Goal: Information Seeking & Learning: Understand process/instructions

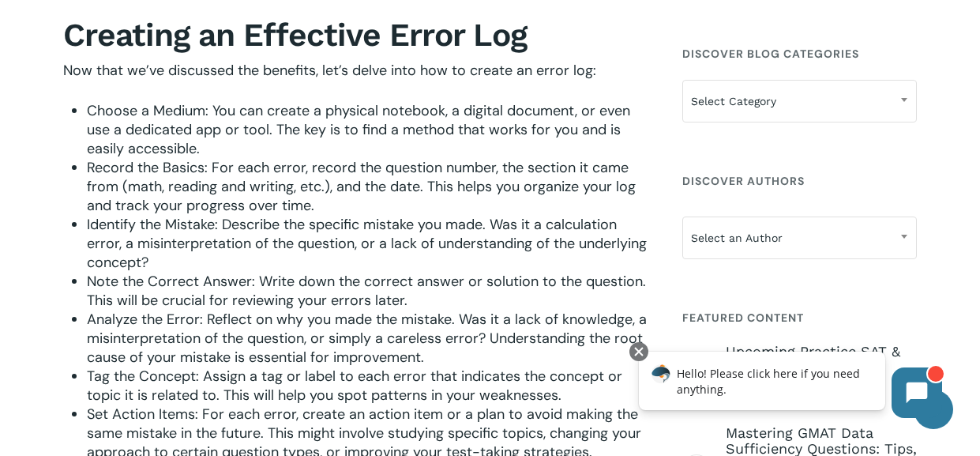
scroll to position [1552, 0]
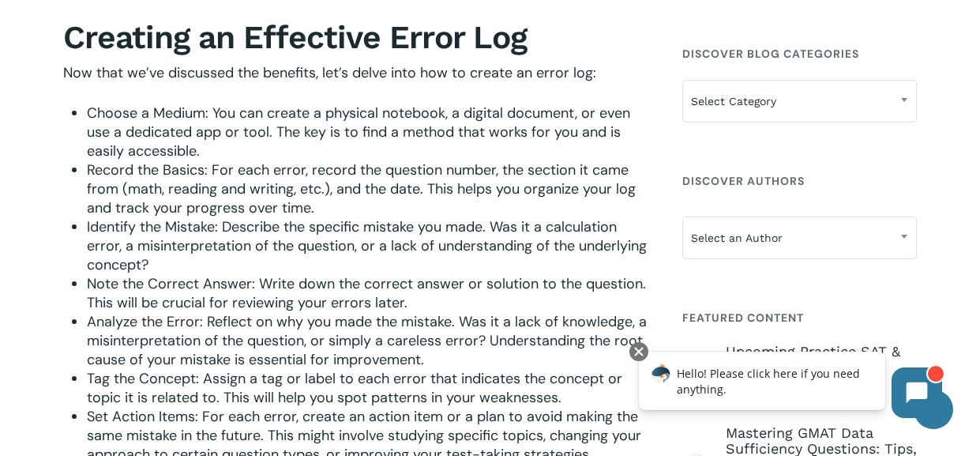
click at [176, 114] on span "Choose a Medium: You can create a physical notebook, a digital document, or eve…" at bounding box center [358, 131] width 543 height 57
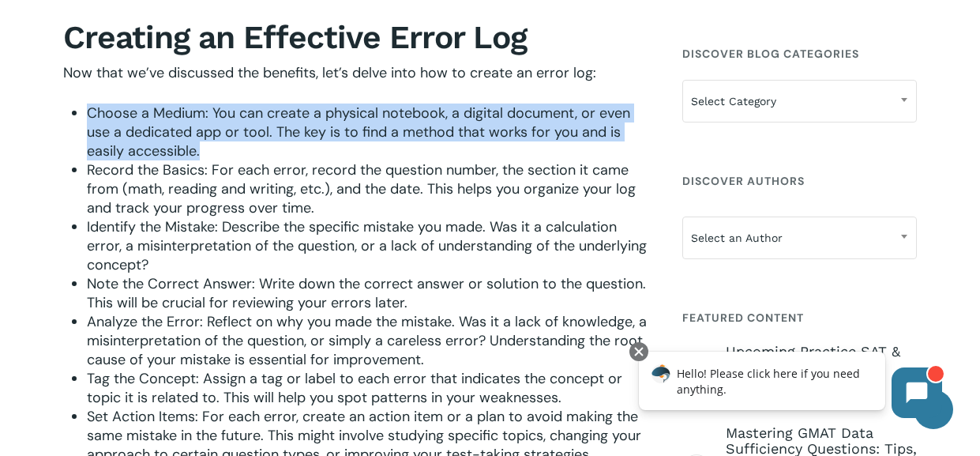
click at [176, 114] on span "Choose a Medium: You can create a physical notebook, a digital document, or eve…" at bounding box center [358, 131] width 543 height 57
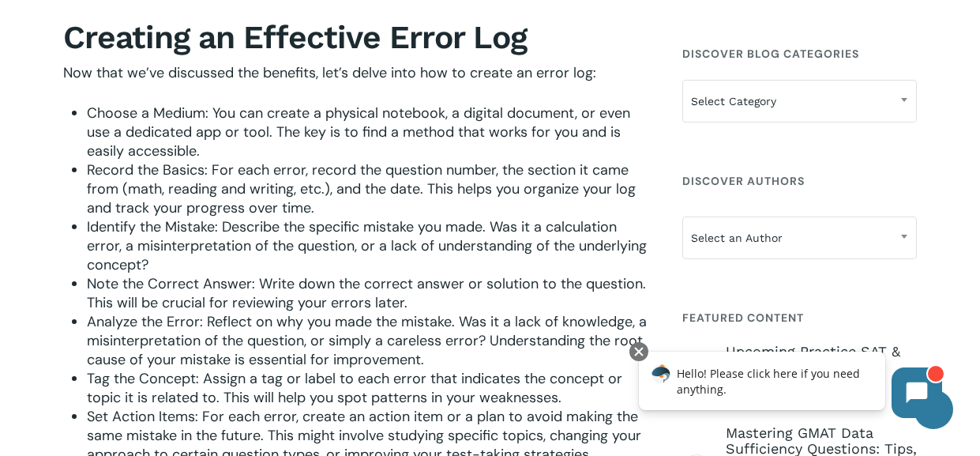
click at [177, 130] on span "Choose a Medium: You can create a physical notebook, a digital document, or eve…" at bounding box center [358, 131] width 543 height 57
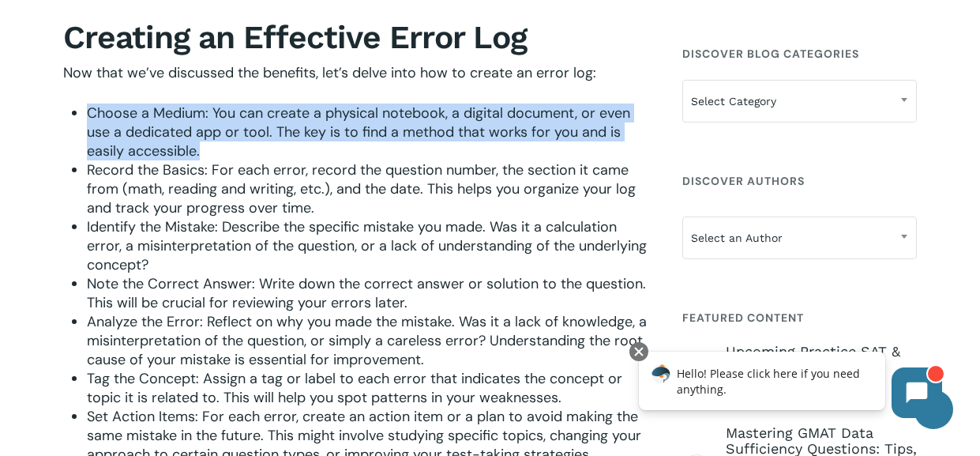
click at [177, 130] on span "Choose a Medium: You can create a physical notebook, a digital document, or eve…" at bounding box center [358, 131] width 543 height 57
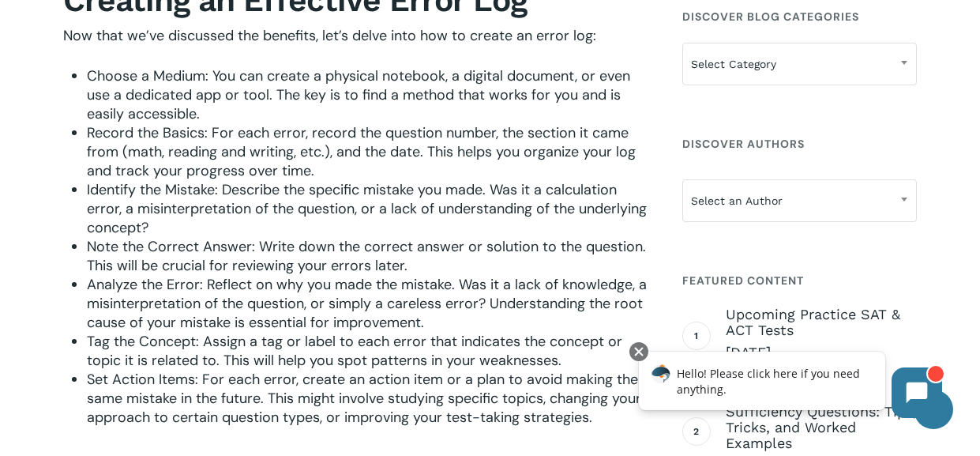
scroll to position [1592, 0]
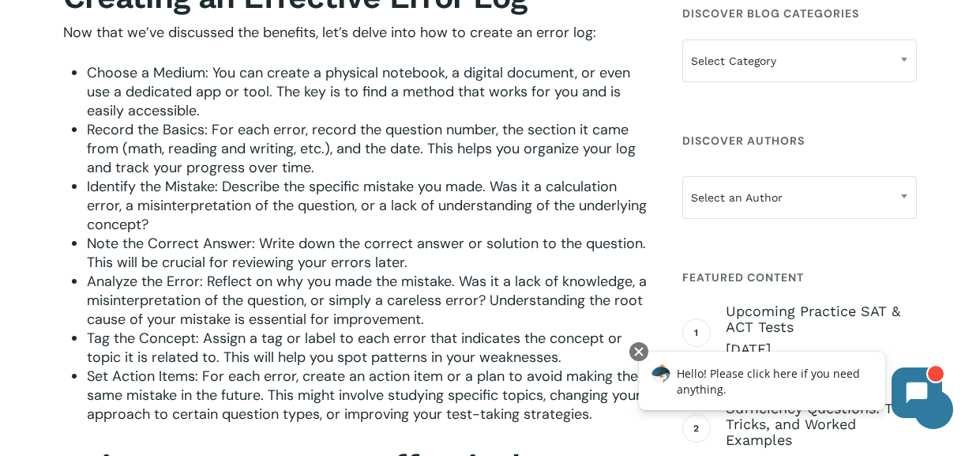
click at [202, 133] on span "Record the Basics: For each error, record the question number, the section it c…" at bounding box center [361, 148] width 549 height 57
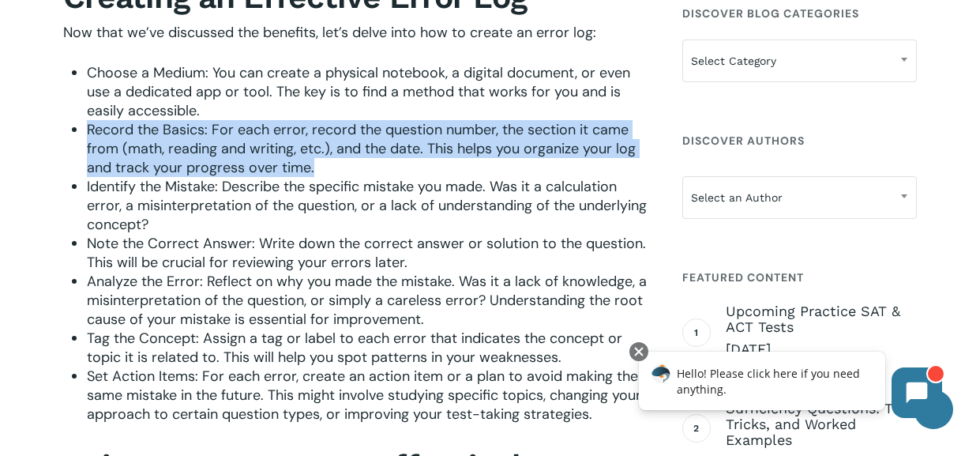
click at [202, 133] on span "Record the Basics: For each error, record the question number, the section it c…" at bounding box center [361, 148] width 549 height 57
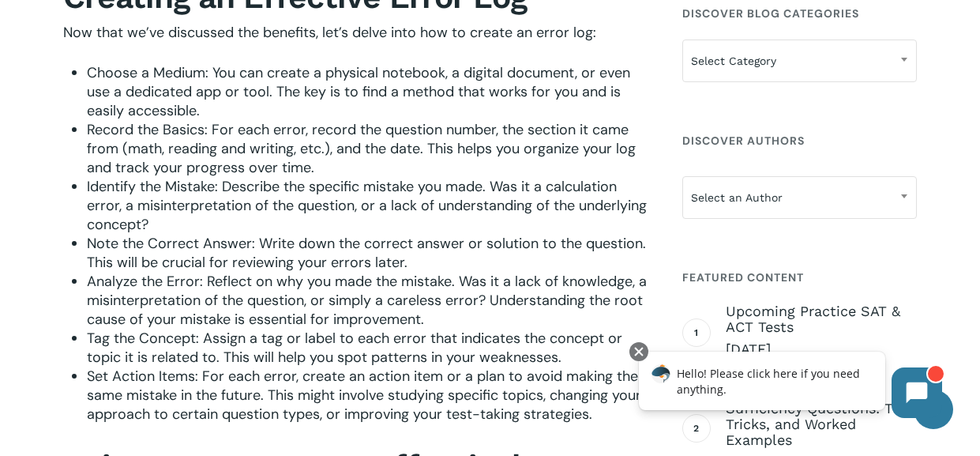
click at [202, 133] on span "Record the Basics: For each error, record the question number, the section it c…" at bounding box center [361, 148] width 549 height 57
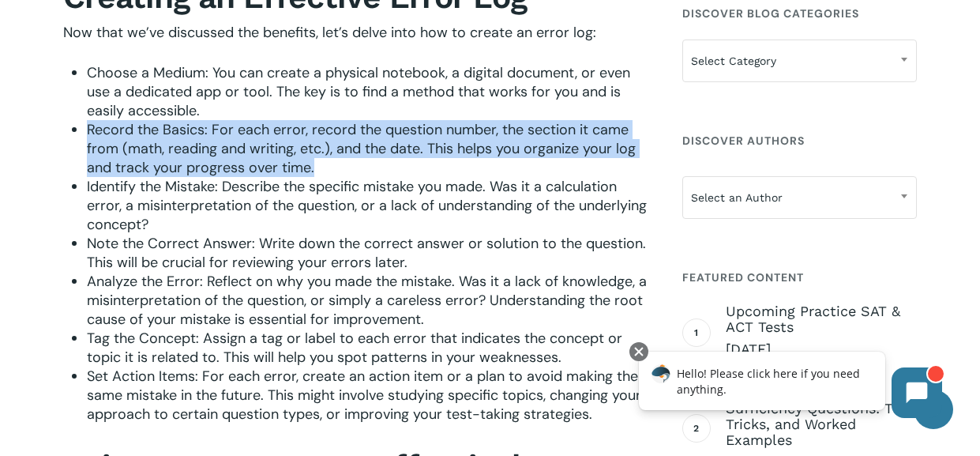
click at [202, 133] on span "Record the Basics: For each error, record the question number, the section it c…" at bounding box center [361, 148] width 549 height 57
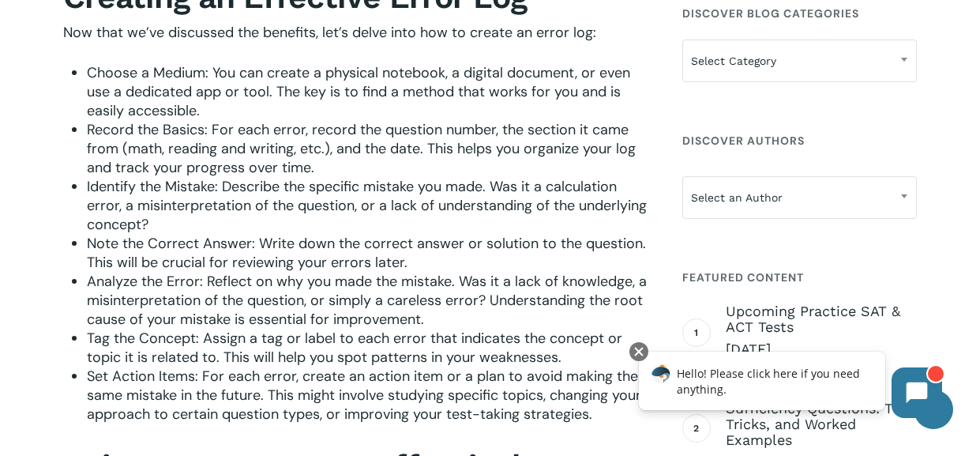
click at [202, 133] on span "Record the Basics: For each error, record the question number, the section it c…" at bounding box center [361, 148] width 549 height 57
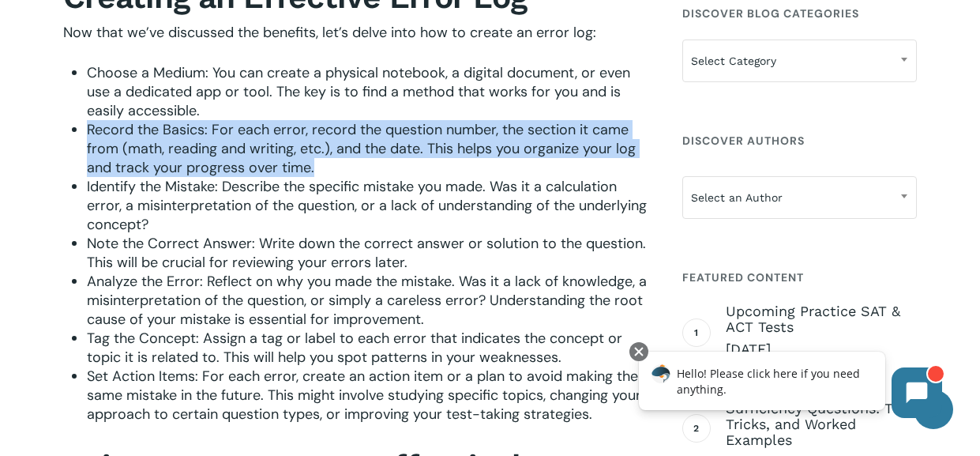
click at [202, 133] on span "Record the Basics: For each error, record the question number, the section it c…" at bounding box center [361, 148] width 549 height 57
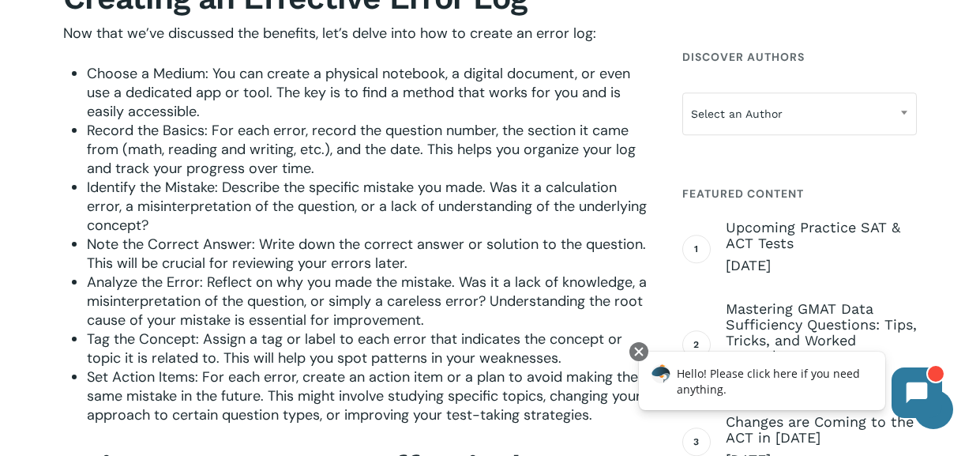
scroll to position [1589, 0]
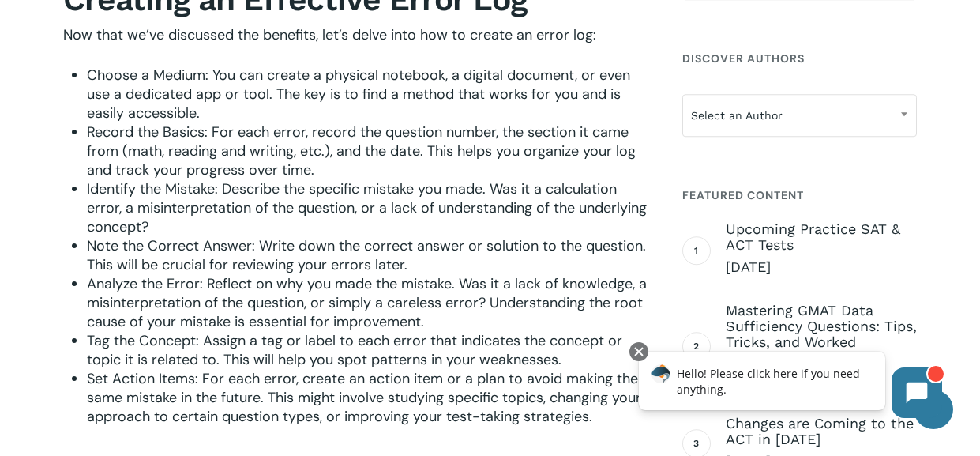
click at [252, 191] on span "Identify the Mistake: Describe the specific mistake you made. Was it a calculat…" at bounding box center [367, 207] width 560 height 57
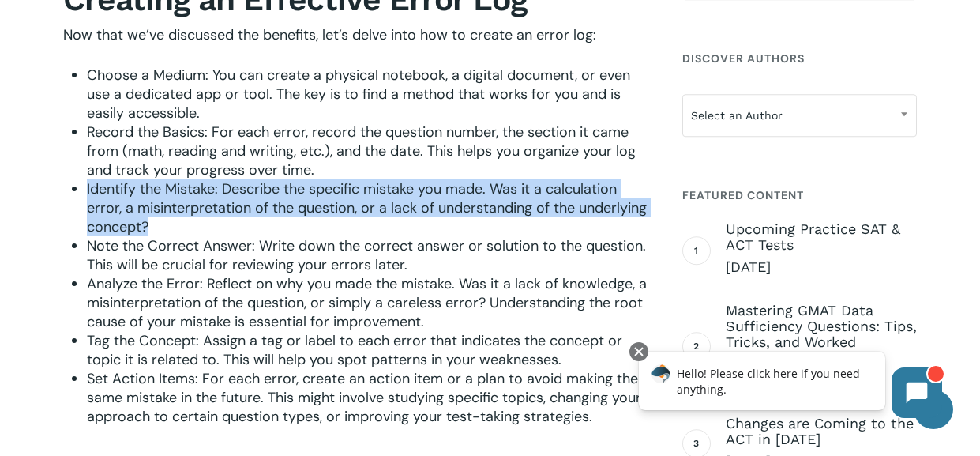
click at [252, 191] on span "Identify the Mistake: Describe the specific mistake you made. Was it a calculat…" at bounding box center [367, 207] width 560 height 57
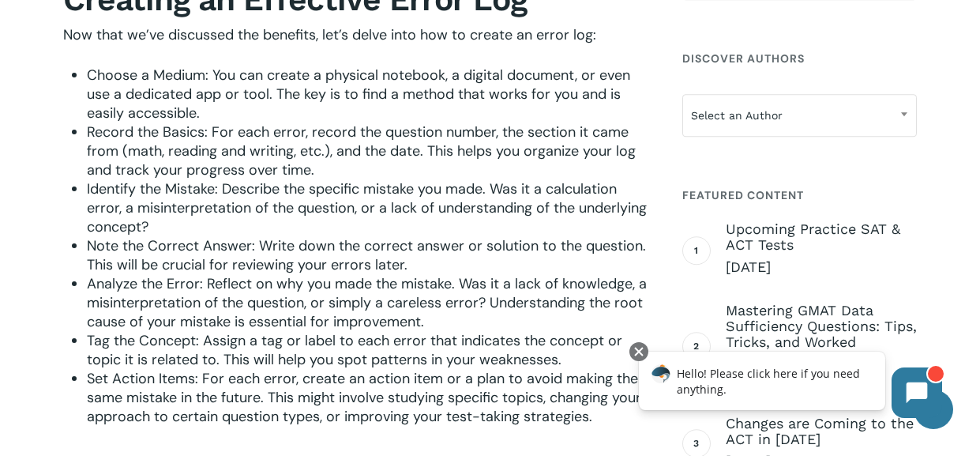
click at [264, 138] on span "Record the Basics: For each error, record the question number, the section it c…" at bounding box center [361, 150] width 549 height 57
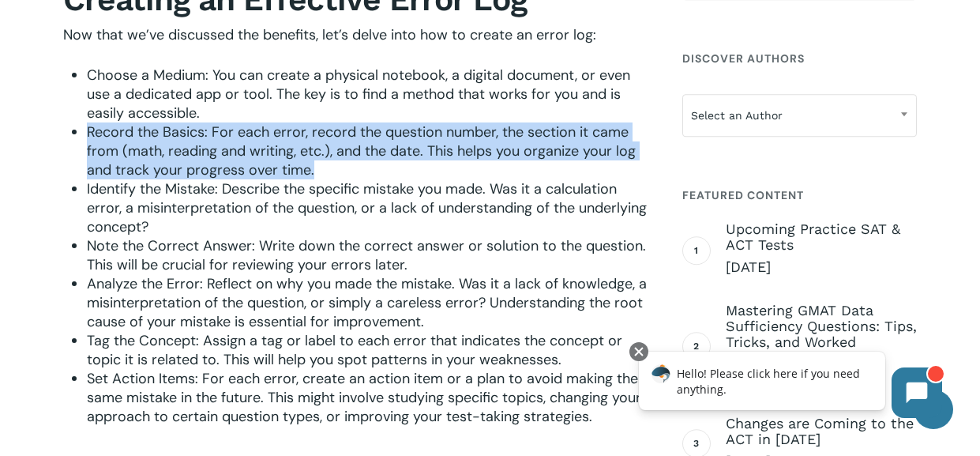
click at [264, 138] on span "Record the Basics: For each error, record the question number, the section it c…" at bounding box center [361, 150] width 549 height 57
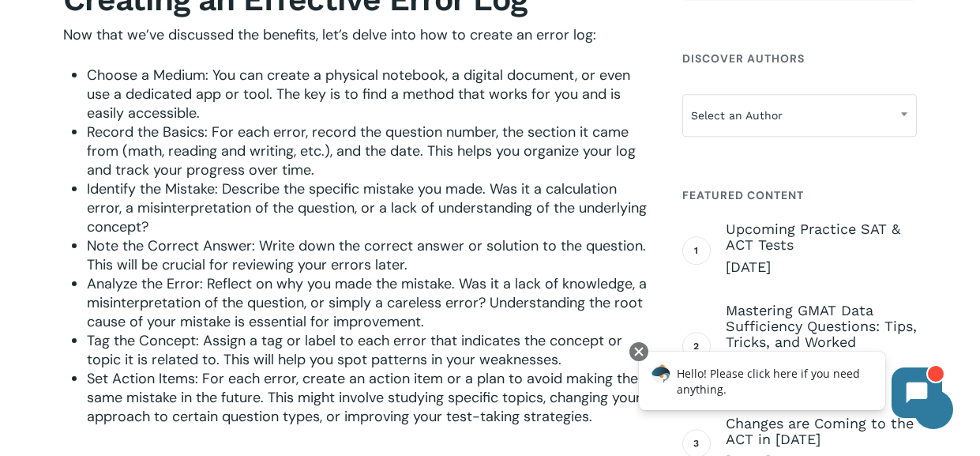
click at [231, 148] on span "Record the Basics: For each error, record the question number, the section it c…" at bounding box center [361, 150] width 549 height 57
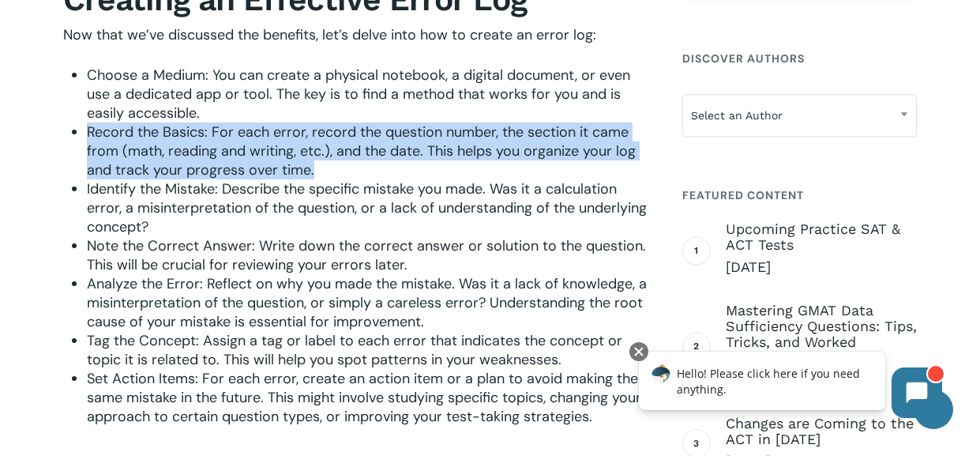
click at [231, 148] on span "Record the Basics: For each error, record the question number, the section it c…" at bounding box center [361, 150] width 549 height 57
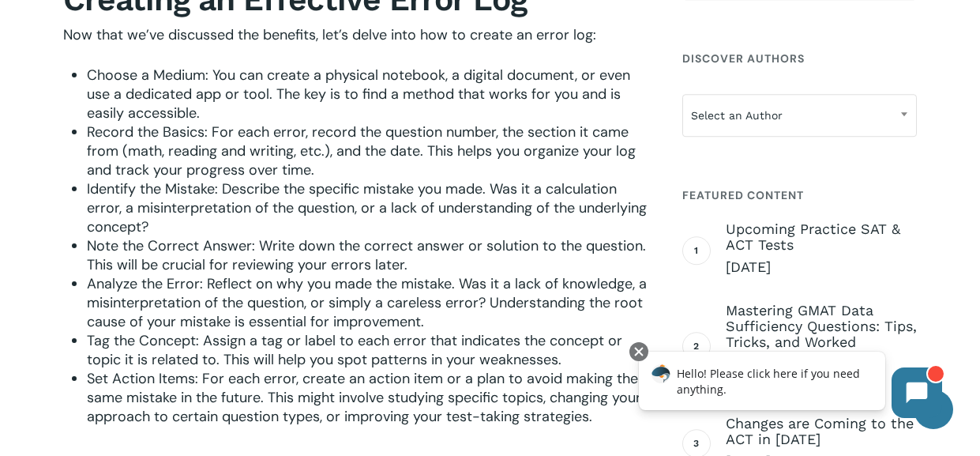
click at [453, 152] on span "Record the Basics: For each error, record the question number, the section it c…" at bounding box center [361, 150] width 549 height 57
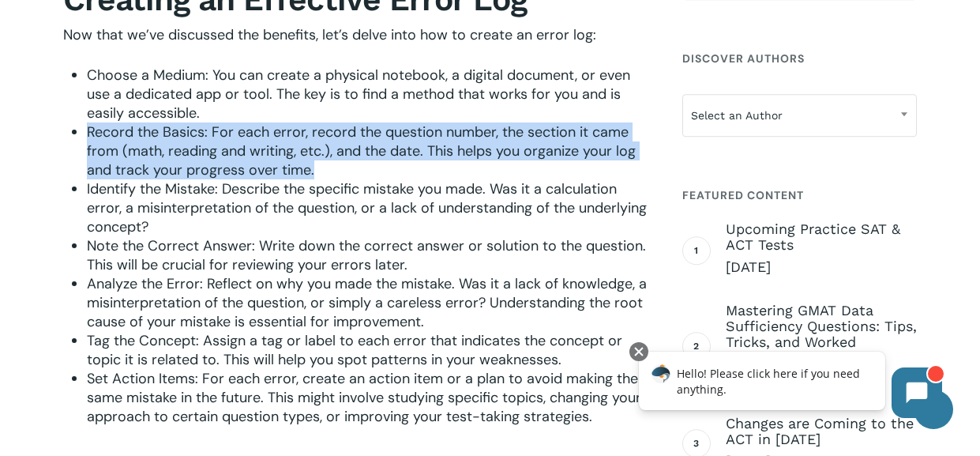
click at [453, 152] on span "Record the Basics: For each error, record the question number, the section it c…" at bounding box center [361, 150] width 549 height 57
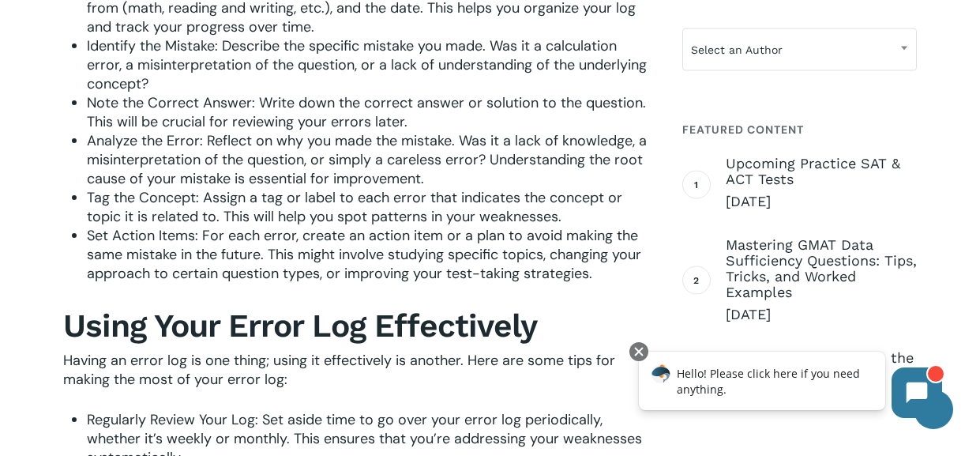
scroll to position [1735, 0]
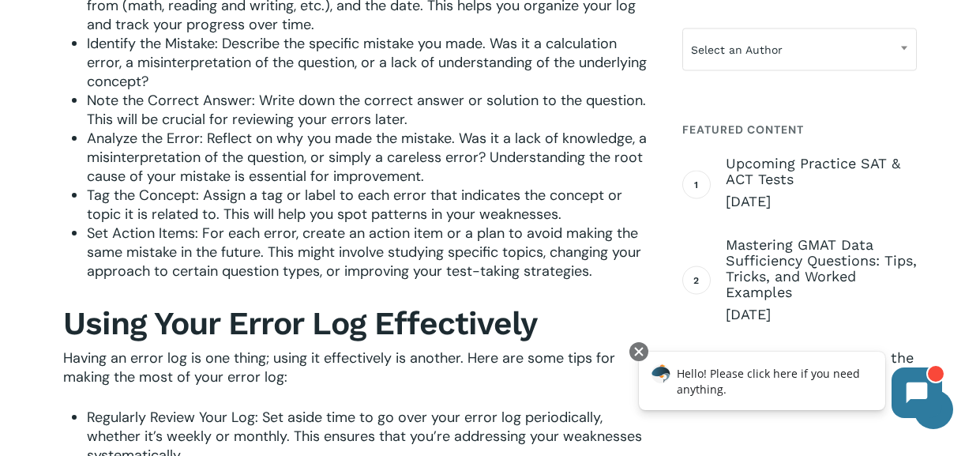
click at [228, 141] on span "Analyze the Error: Reflect on why you made the mistake. Was it a lack of knowle…" at bounding box center [367, 157] width 560 height 57
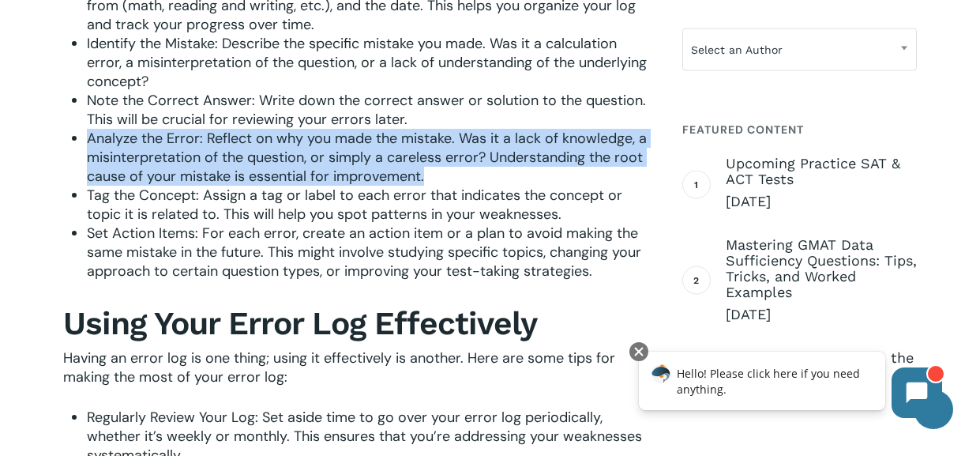
click at [228, 141] on span "Analyze the Error: Reflect on why you made the mistake. Was it a lack of knowle…" at bounding box center [367, 157] width 560 height 57
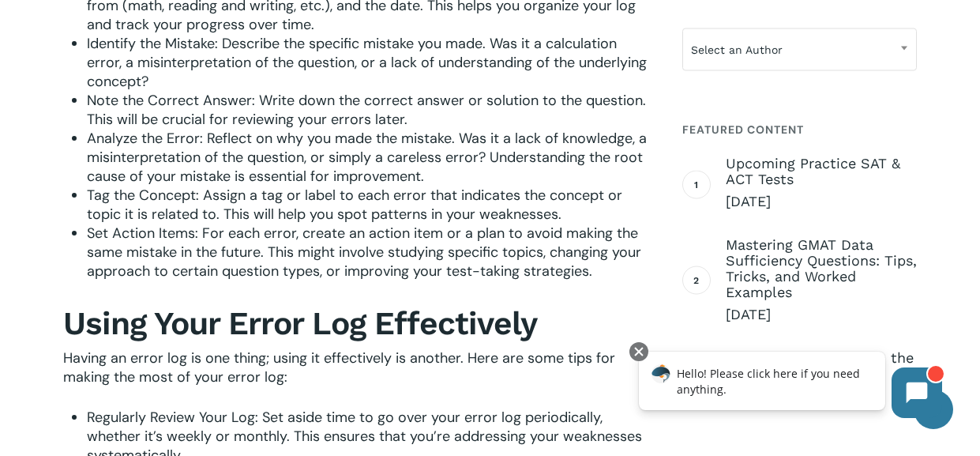
click at [240, 190] on span "Tag the Concept: Assign a tag or label to each error that indicates the concept…" at bounding box center [354, 205] width 535 height 38
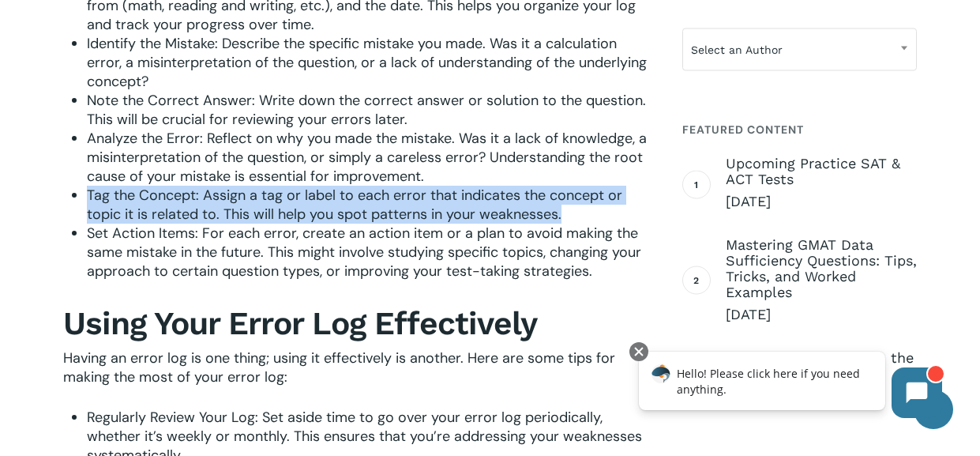
click at [231, 238] on span "Set Action Items: For each error, create an action item or a plan to avoid maki…" at bounding box center [364, 251] width 554 height 57
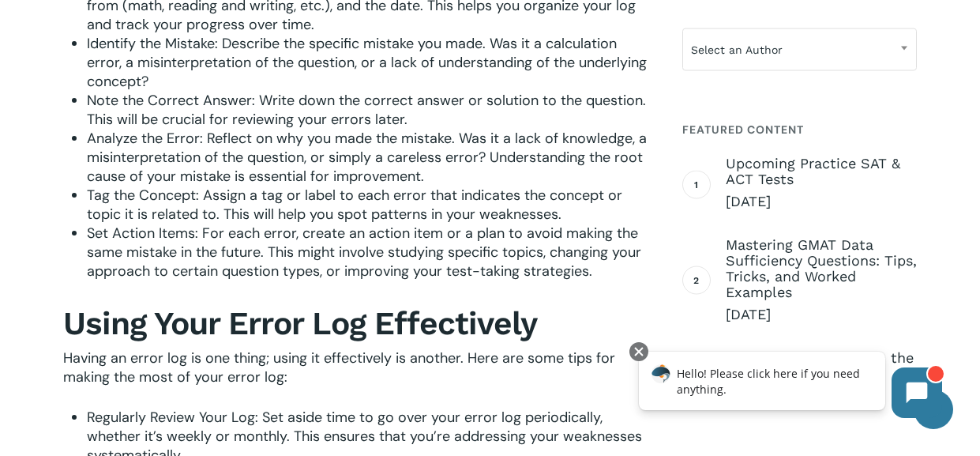
click at [231, 238] on span "Set Action Items: For each error, create an action item or a plan to avoid maki…" at bounding box center [364, 251] width 554 height 57
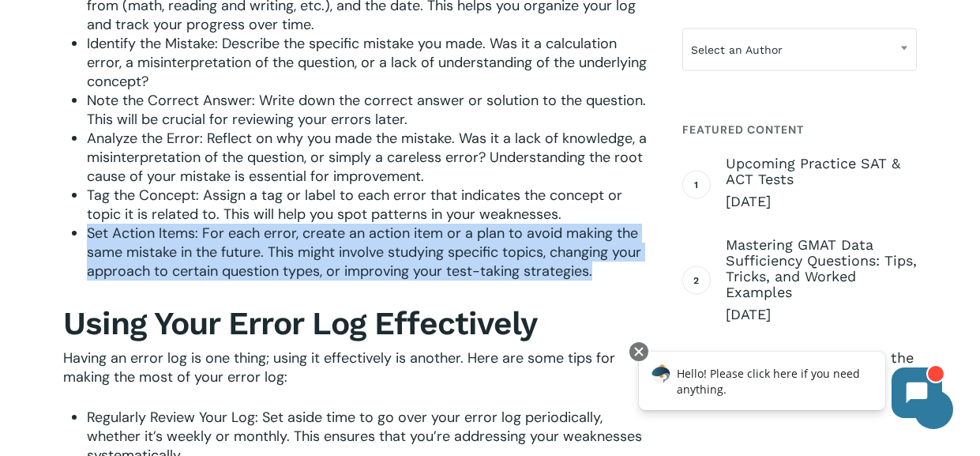
click at [231, 238] on span "Set Action Items: For each error, create an action item or a plan to avoid maki…" at bounding box center [364, 251] width 554 height 57
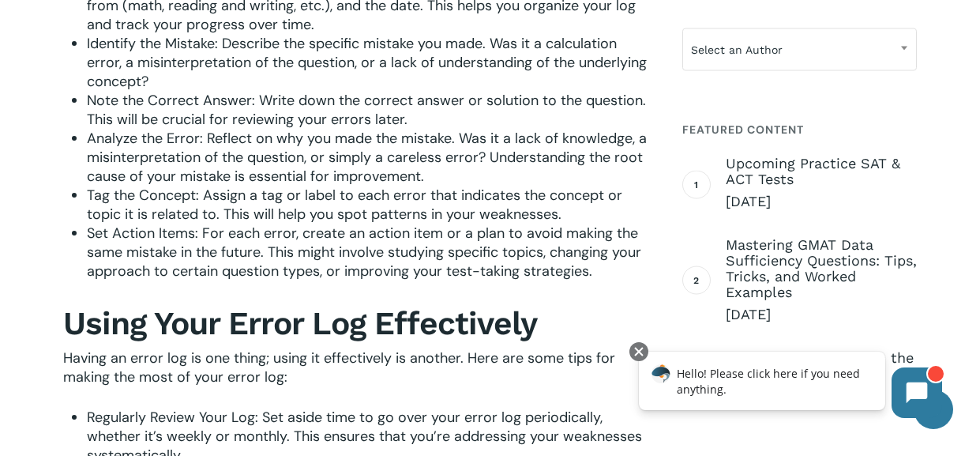
click at [231, 238] on span "Set Action Items: For each error, create an action item or a plan to avoid maki…" at bounding box center [364, 251] width 554 height 57
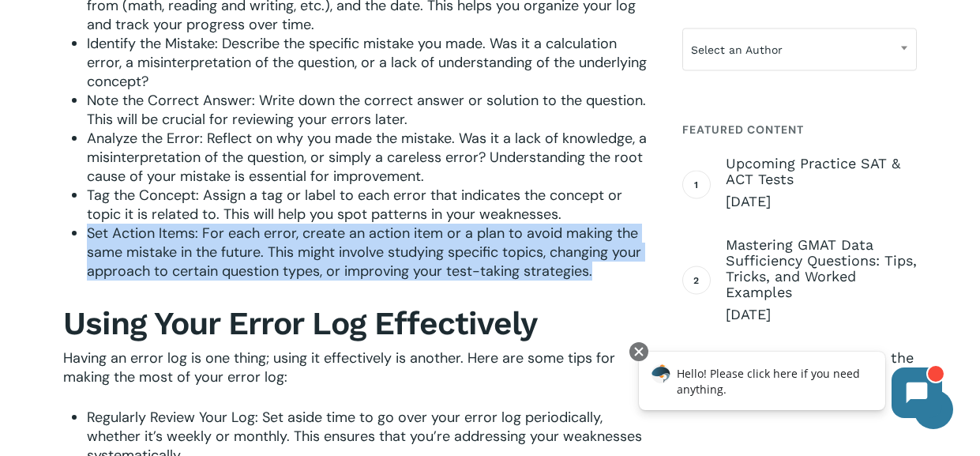
click at [227, 219] on span "Tag the Concept: Assign a tag or label to each error that indicates the concept…" at bounding box center [354, 205] width 535 height 38
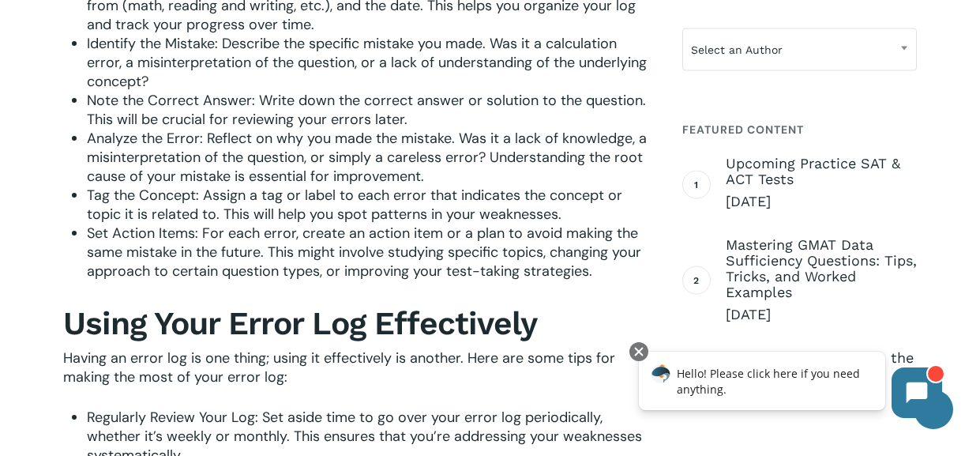
click at [227, 219] on span "Tag the Concept: Assign a tag or label to each error that indicates the concept…" at bounding box center [354, 205] width 535 height 38
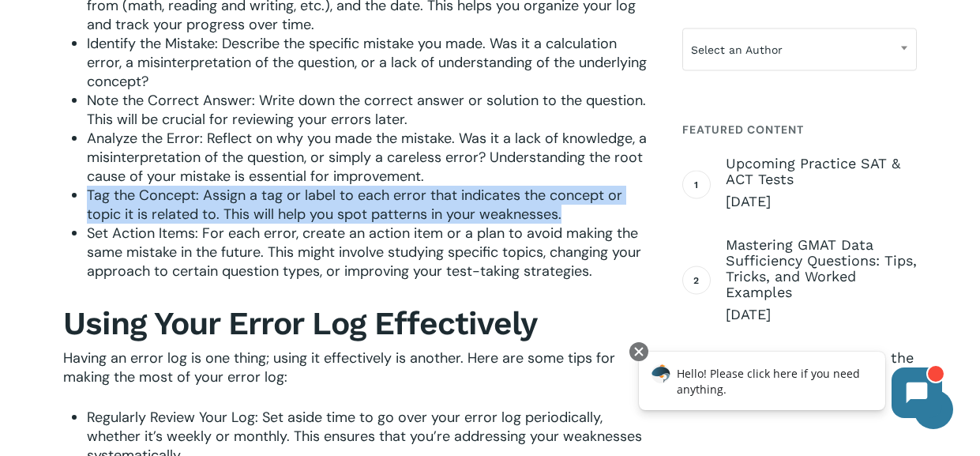
click at [227, 219] on span "Tag the Concept: Assign a tag or label to each error that indicates the concept…" at bounding box center [354, 205] width 535 height 38
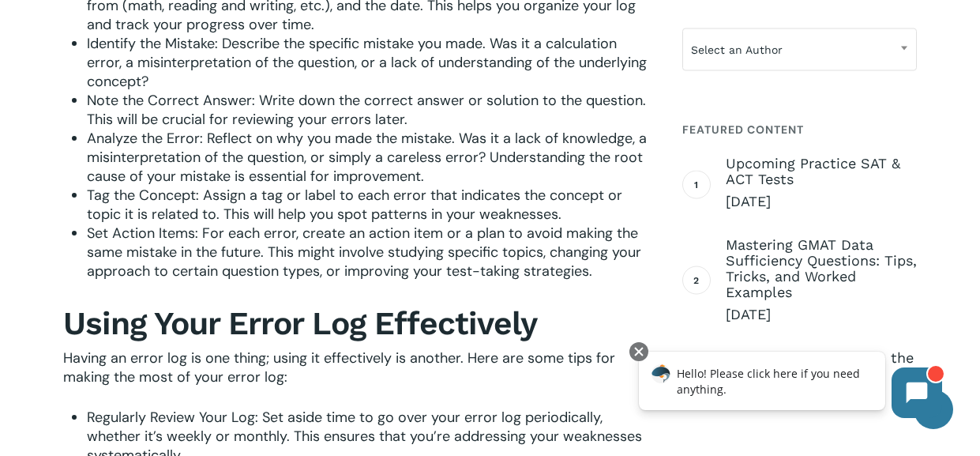
click at [227, 219] on span "Tag the Concept: Assign a tag or label to each error that indicates the concept…" at bounding box center [354, 205] width 535 height 38
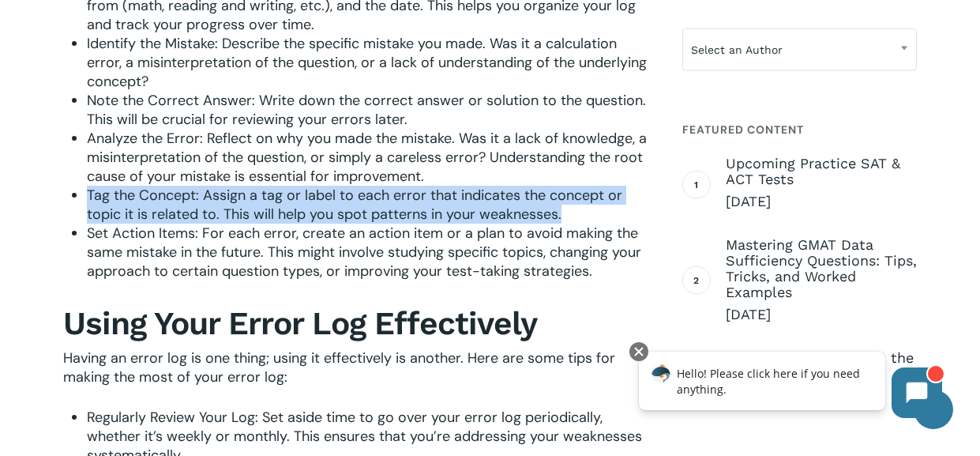
click at [257, 158] on span "Analyze the Error: Reflect on why you made the mistake. Was it a lack of knowle…" at bounding box center [367, 157] width 560 height 57
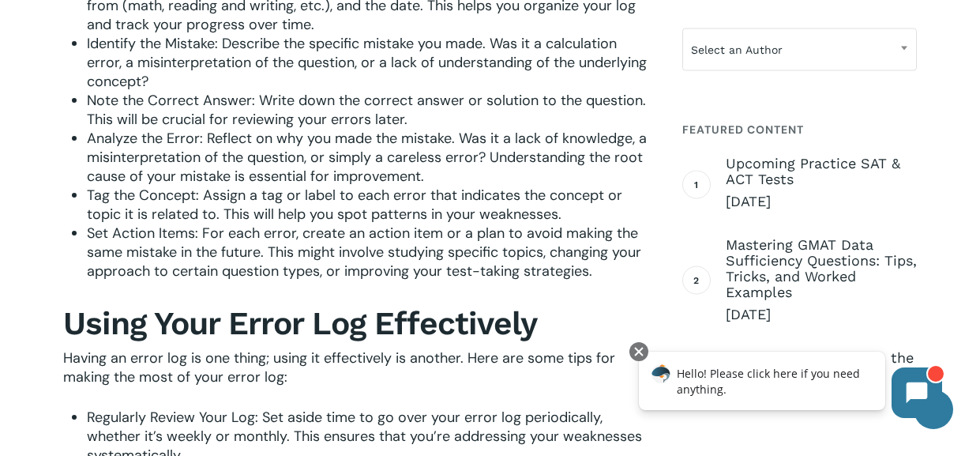
click at [257, 158] on span "Analyze the Error: Reflect on why you made the mistake. Was it a lack of knowle…" at bounding box center [367, 157] width 560 height 57
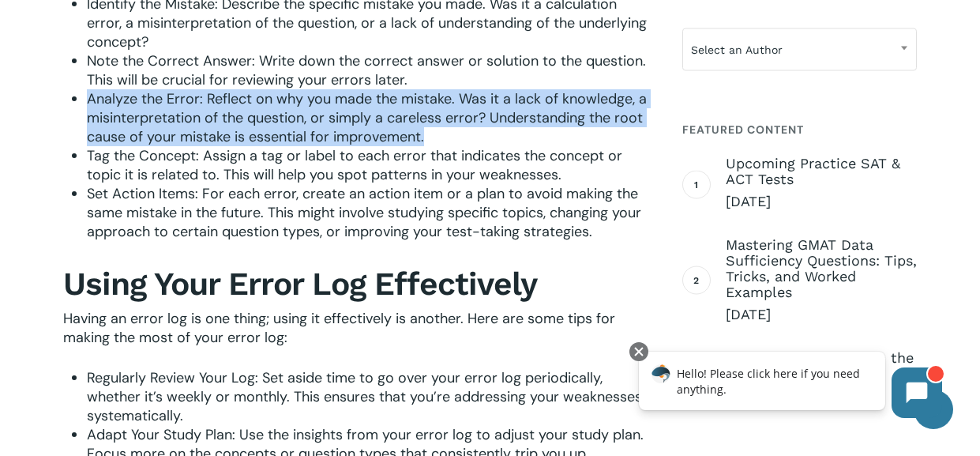
scroll to position [1777, 0]
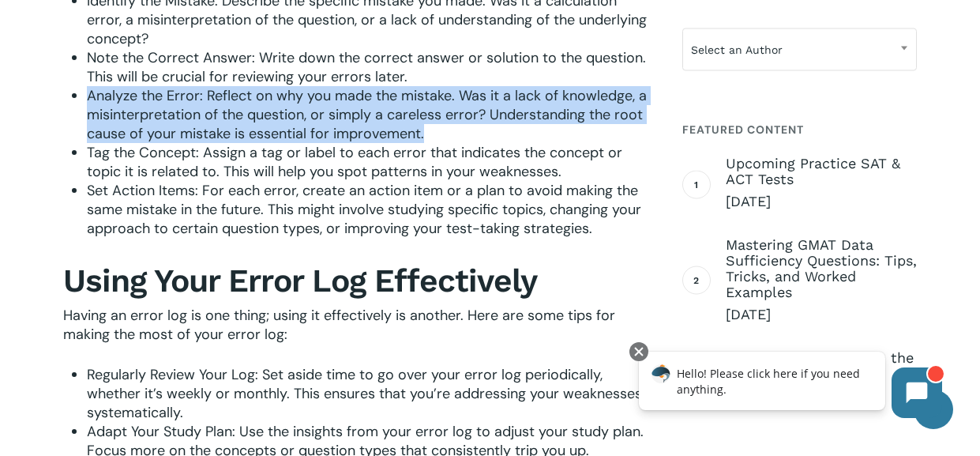
click at [179, 181] on span "Set Action Items: For each error, create an action item or a plan to avoid maki…" at bounding box center [364, 209] width 554 height 57
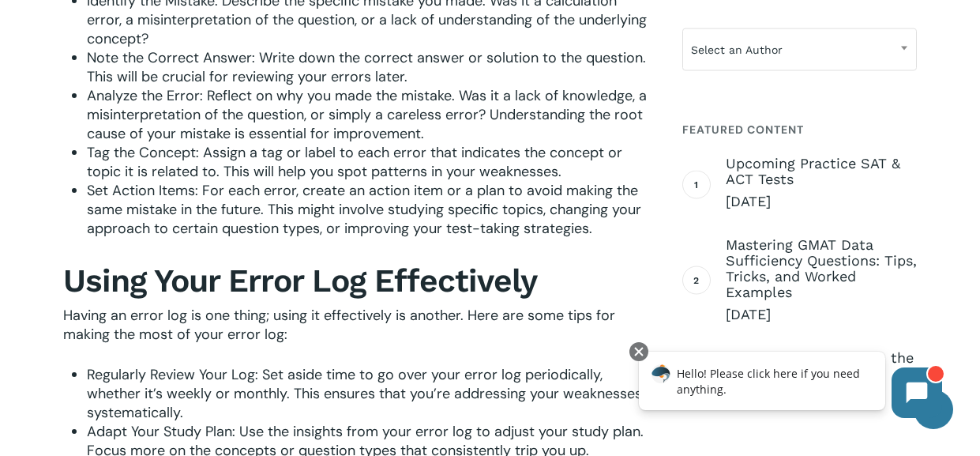
click at [179, 181] on span "Set Action Items: For each error, create an action item or a plan to avoid maki…" at bounding box center [364, 209] width 554 height 57
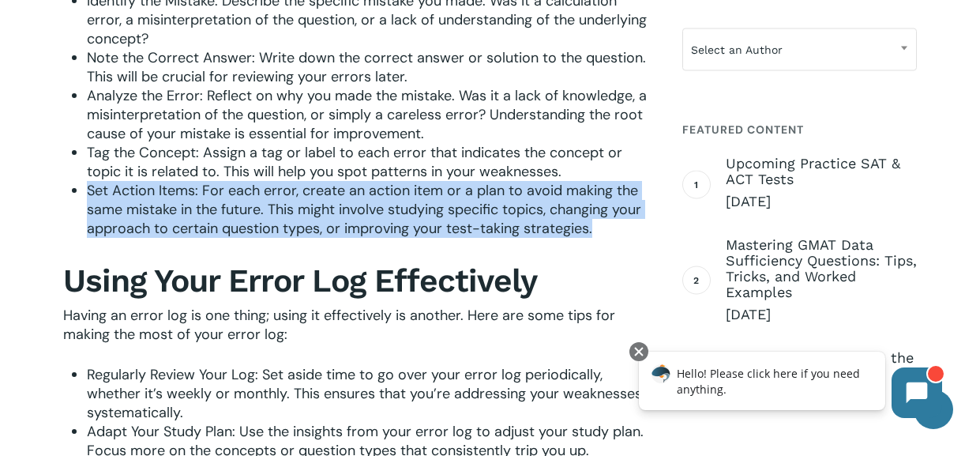
click at [186, 190] on span "Set Action Items: For each error, create an action item or a plan to avoid maki…" at bounding box center [364, 209] width 554 height 57
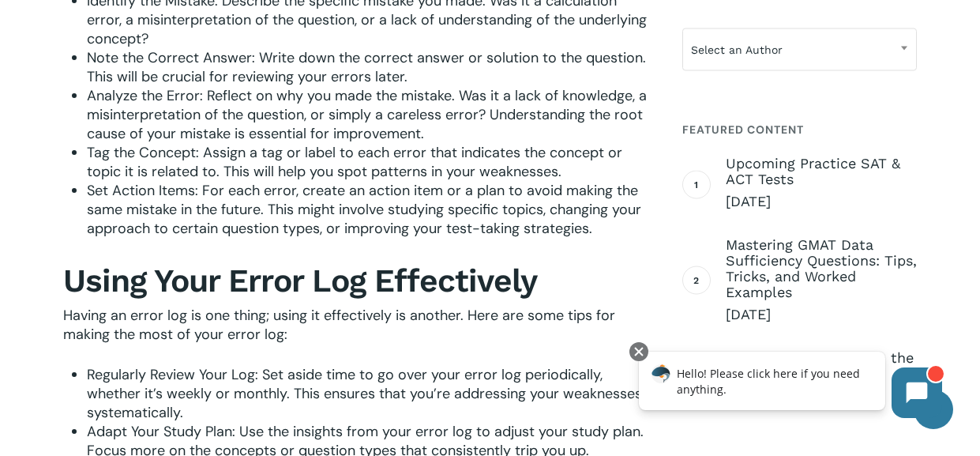
click at [186, 190] on span "Set Action Items: For each error, create an action item or a plan to avoid maki…" at bounding box center [364, 209] width 554 height 57
